Goal: Check status: Check status

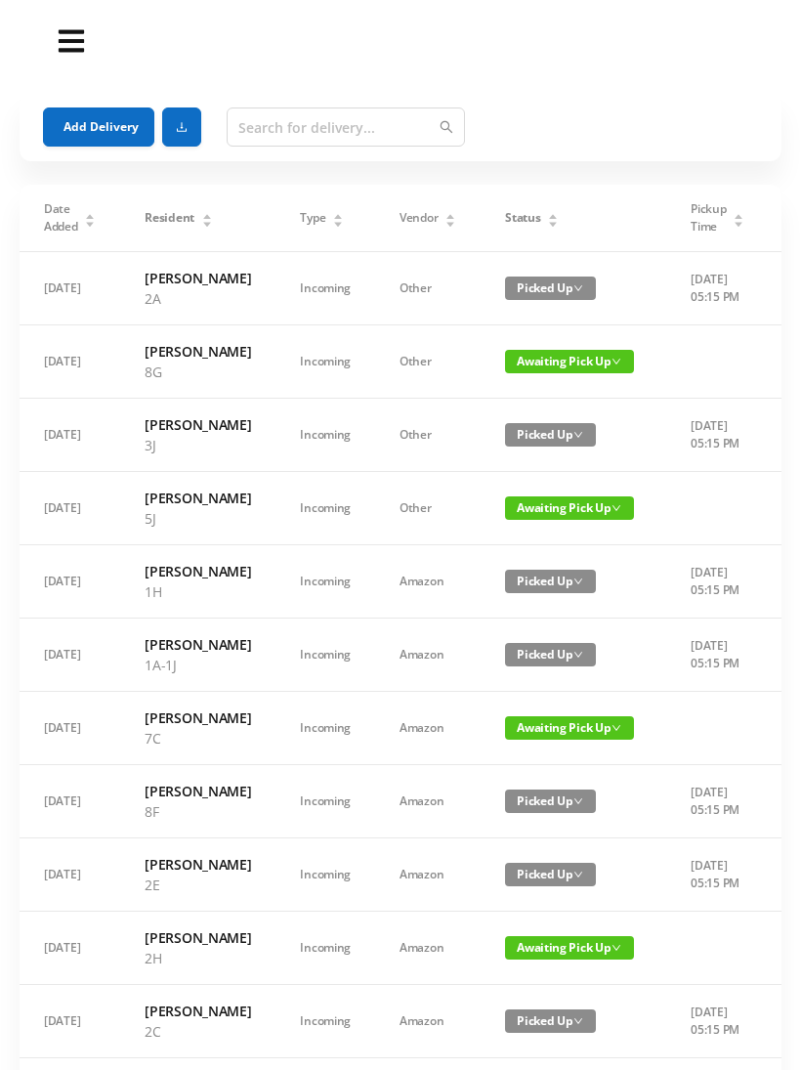
click at [515, 373] on span "Awaiting Pick Up" at bounding box center [569, 361] width 129 height 23
click at [516, 467] on link "Picked Up" at bounding box center [541, 461] width 127 height 31
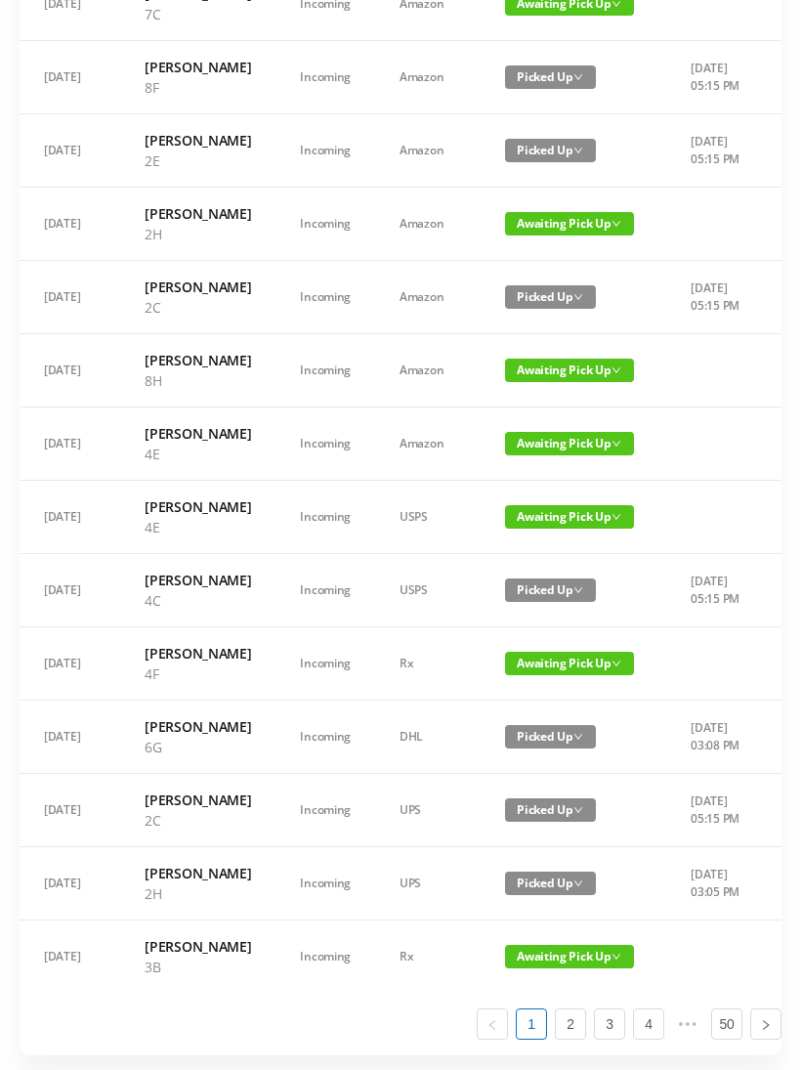
scroll to position [724, 0]
click at [547, 455] on span "Awaiting Pick Up" at bounding box center [569, 443] width 129 height 23
click at [531, 767] on link "Picked Up" at bounding box center [541, 768] width 127 height 31
click at [535, 529] on span "Awaiting Pick Up" at bounding box center [569, 516] width 129 height 23
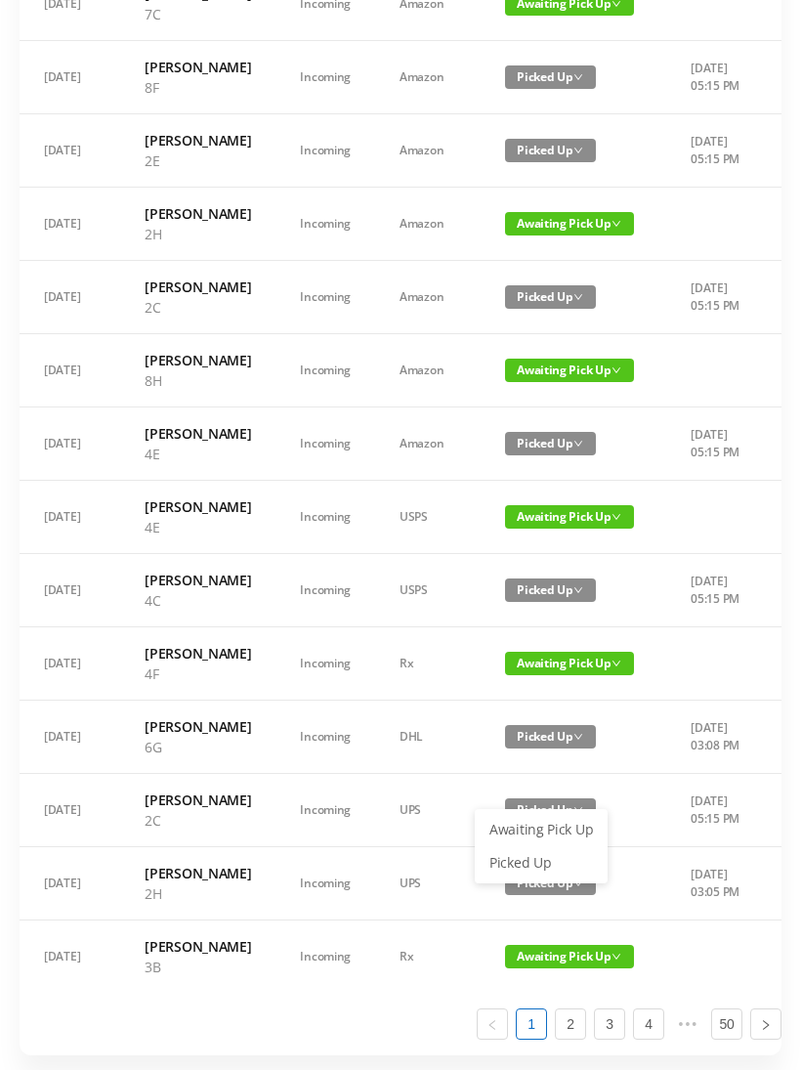
click at [530, 866] on link "Picked Up" at bounding box center [541, 862] width 127 height 31
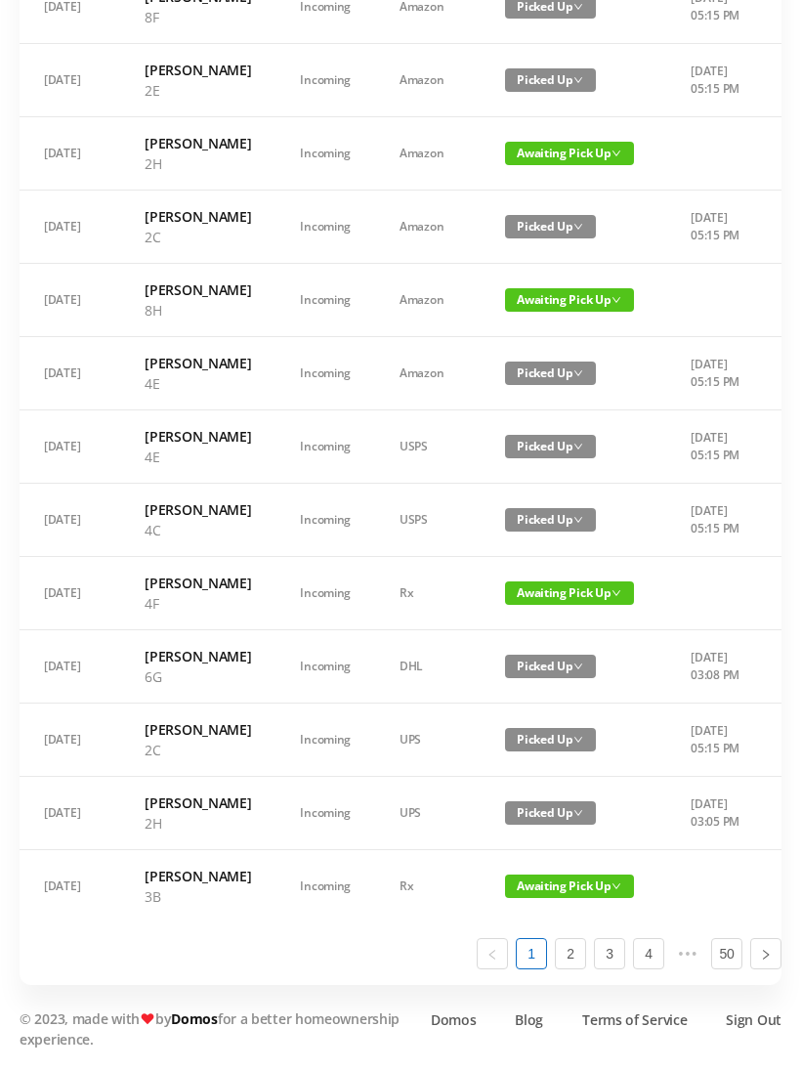
scroll to position [1142, 0]
click at [559, 582] on span "Awaiting Pick Up" at bounding box center [569, 593] width 129 height 23
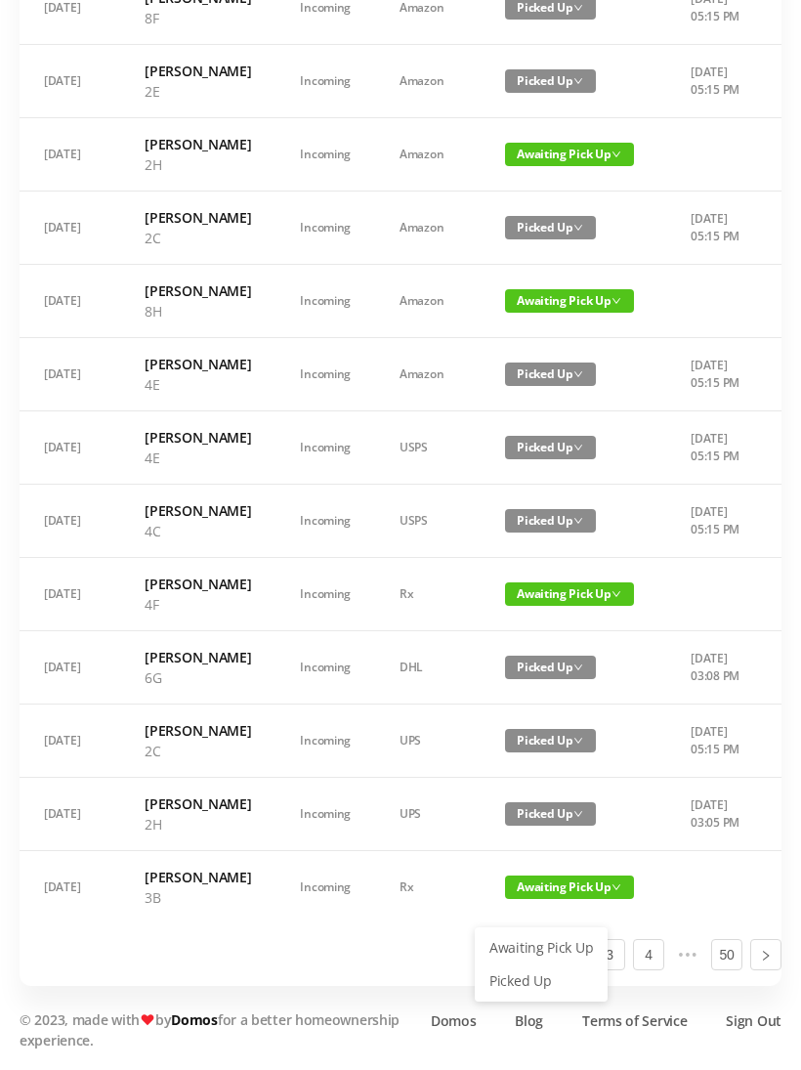
click at [530, 965] on link "Picked Up" at bounding box center [541, 980] width 127 height 31
click at [585, 970] on li "2" at bounding box center [570, 954] width 31 height 31
